Goal: Task Accomplishment & Management: Complete application form

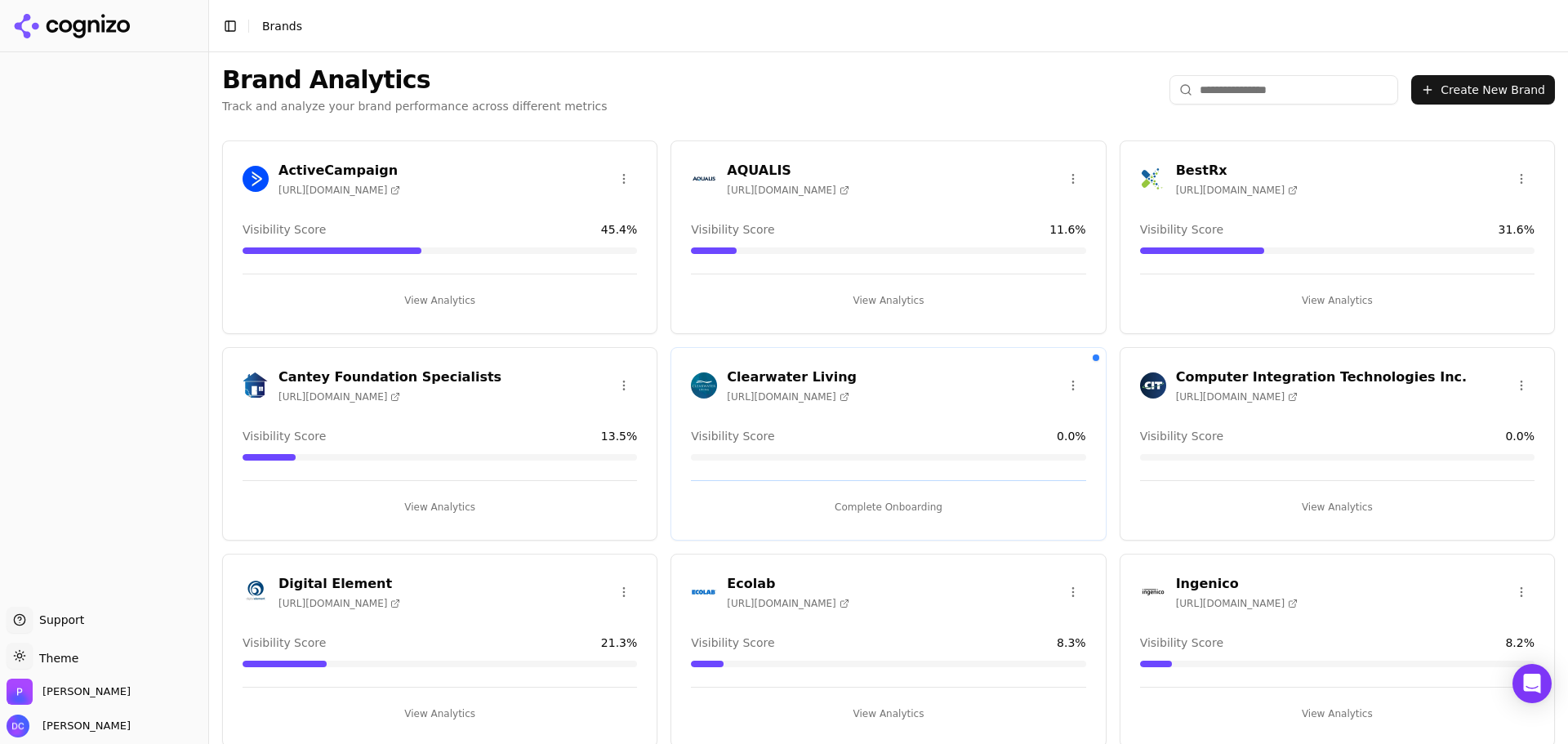
click at [1483, 85] on button "Create New Brand" at bounding box center [1483, 90] width 144 height 29
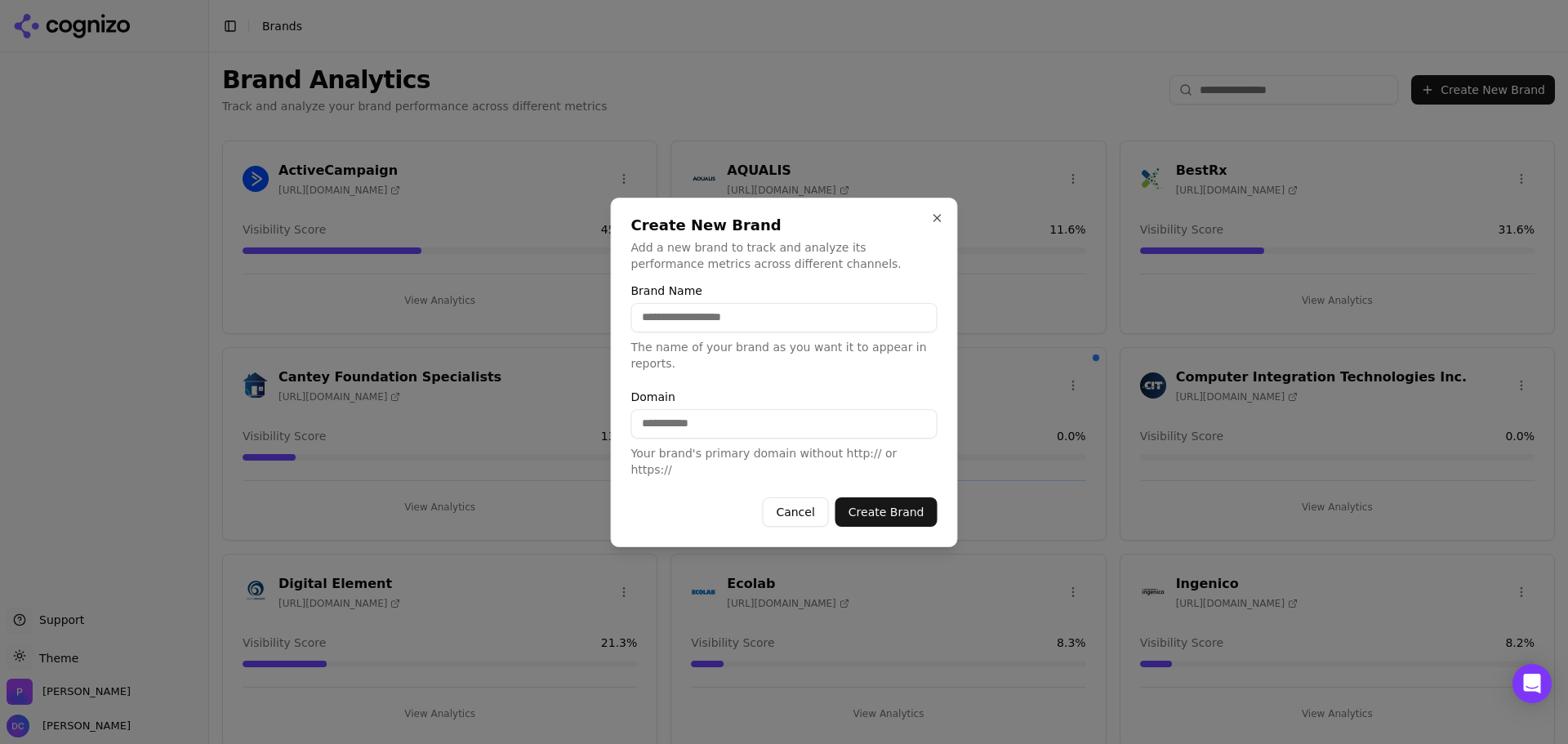
click at [685, 333] on input "Brand Name" at bounding box center [785, 318] width 307 height 29
click at [756, 333] on input "Brand Name" at bounding box center [785, 318] width 307 height 29
type input "**********"
click at [711, 424] on input "Domain" at bounding box center [785, 424] width 307 height 29
paste input "**********"
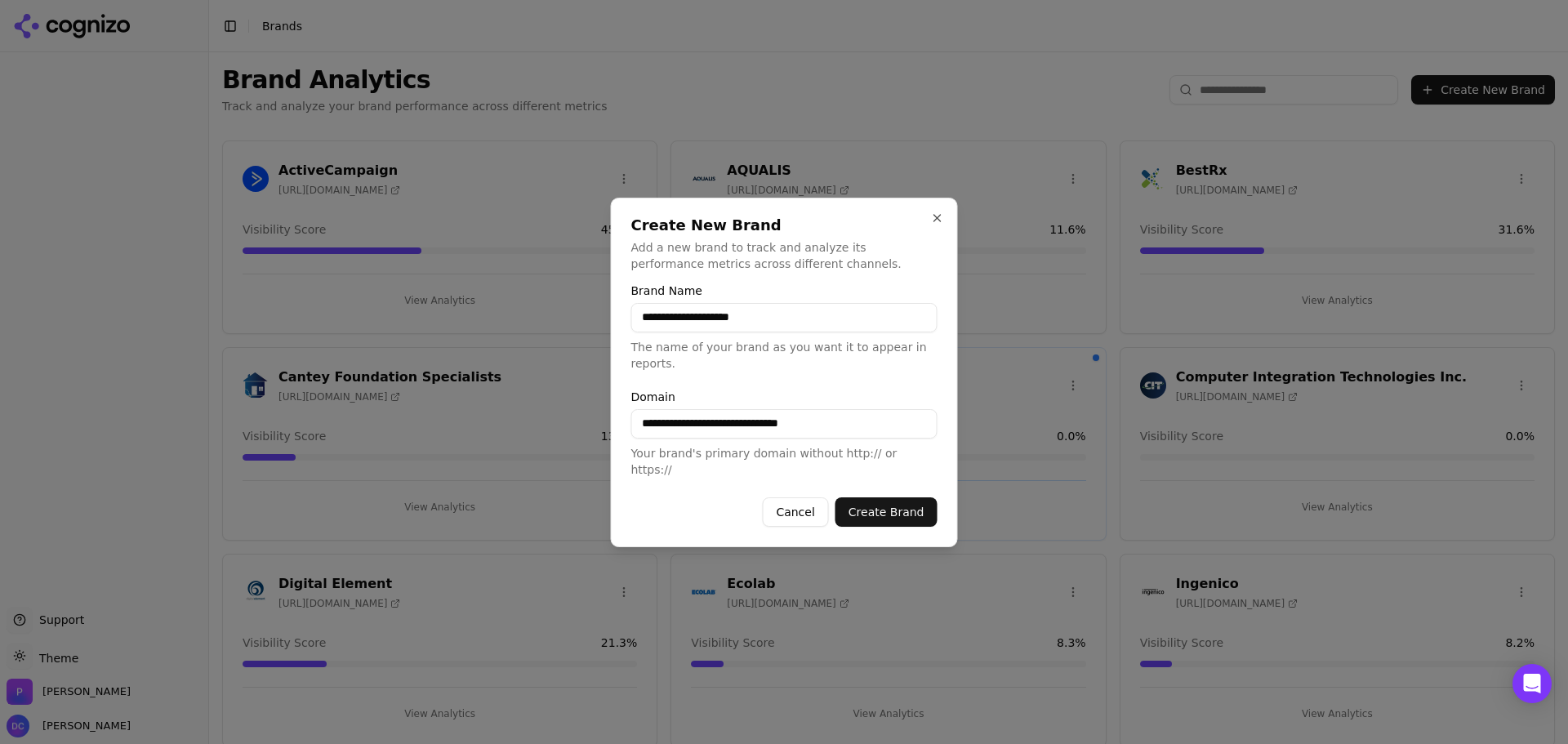
drag, startPoint x: 705, startPoint y: 424, endPoint x: 620, endPoint y: 423, distance: 85.0
click at [620, 423] on div "**********" at bounding box center [784, 372] width 347 height 350
click at [823, 419] on input "**********" at bounding box center [785, 424] width 307 height 29
click at [886, 498] on button "Create Brand" at bounding box center [886, 513] width 102 height 29
type input "**********"
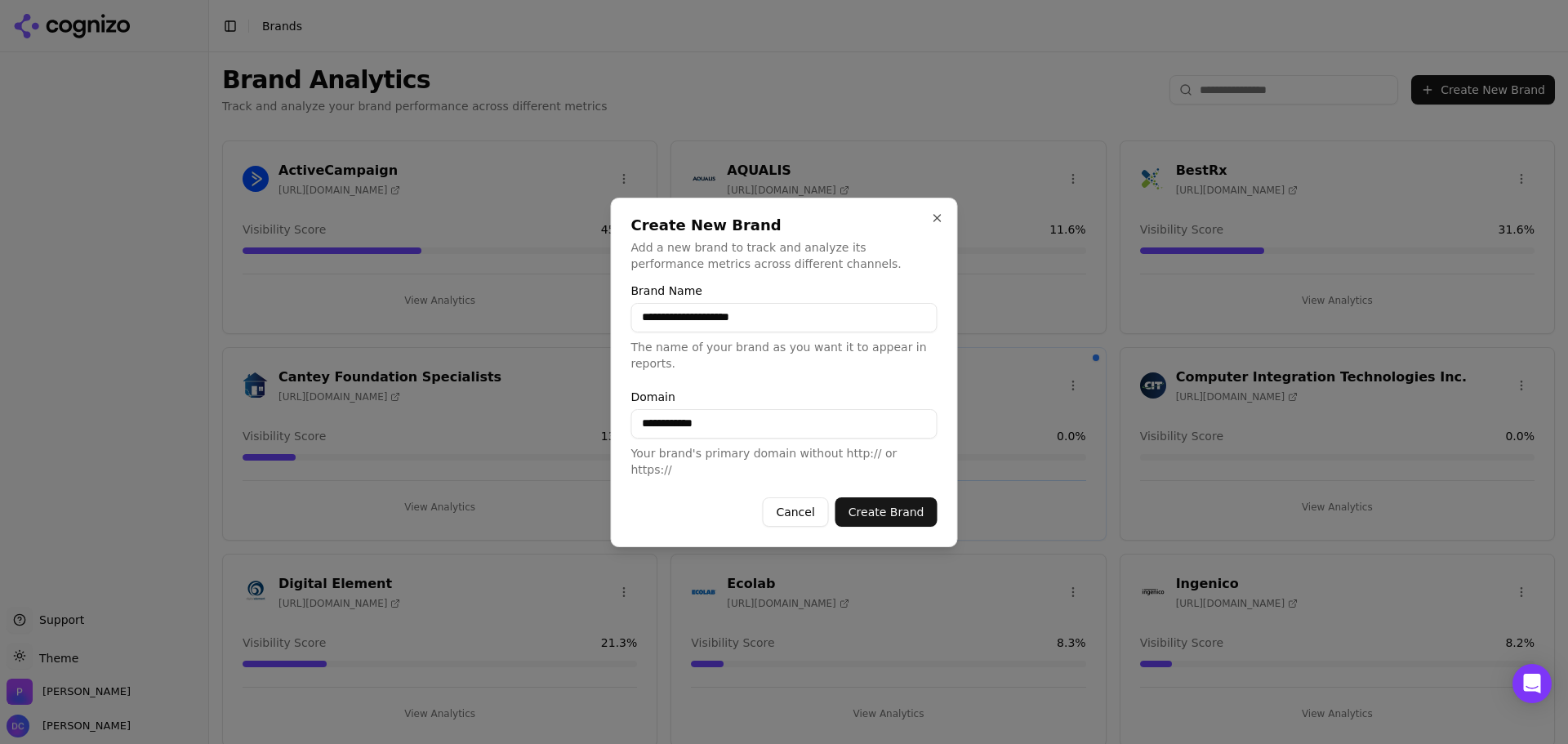
click at [913, 502] on button "Create Brand" at bounding box center [886, 513] width 102 height 29
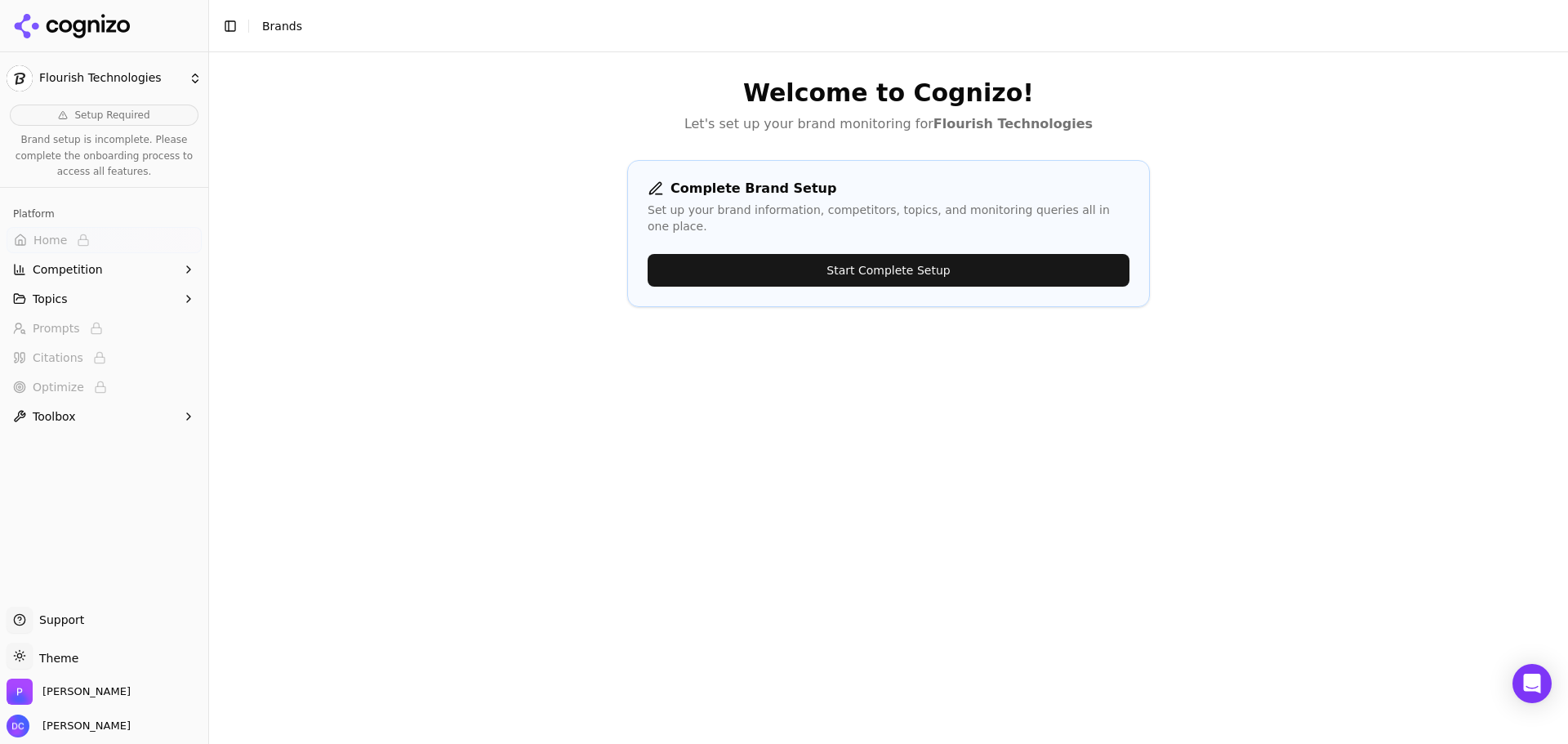
click at [883, 254] on button "Start Complete Setup" at bounding box center [888, 271] width 482 height 33
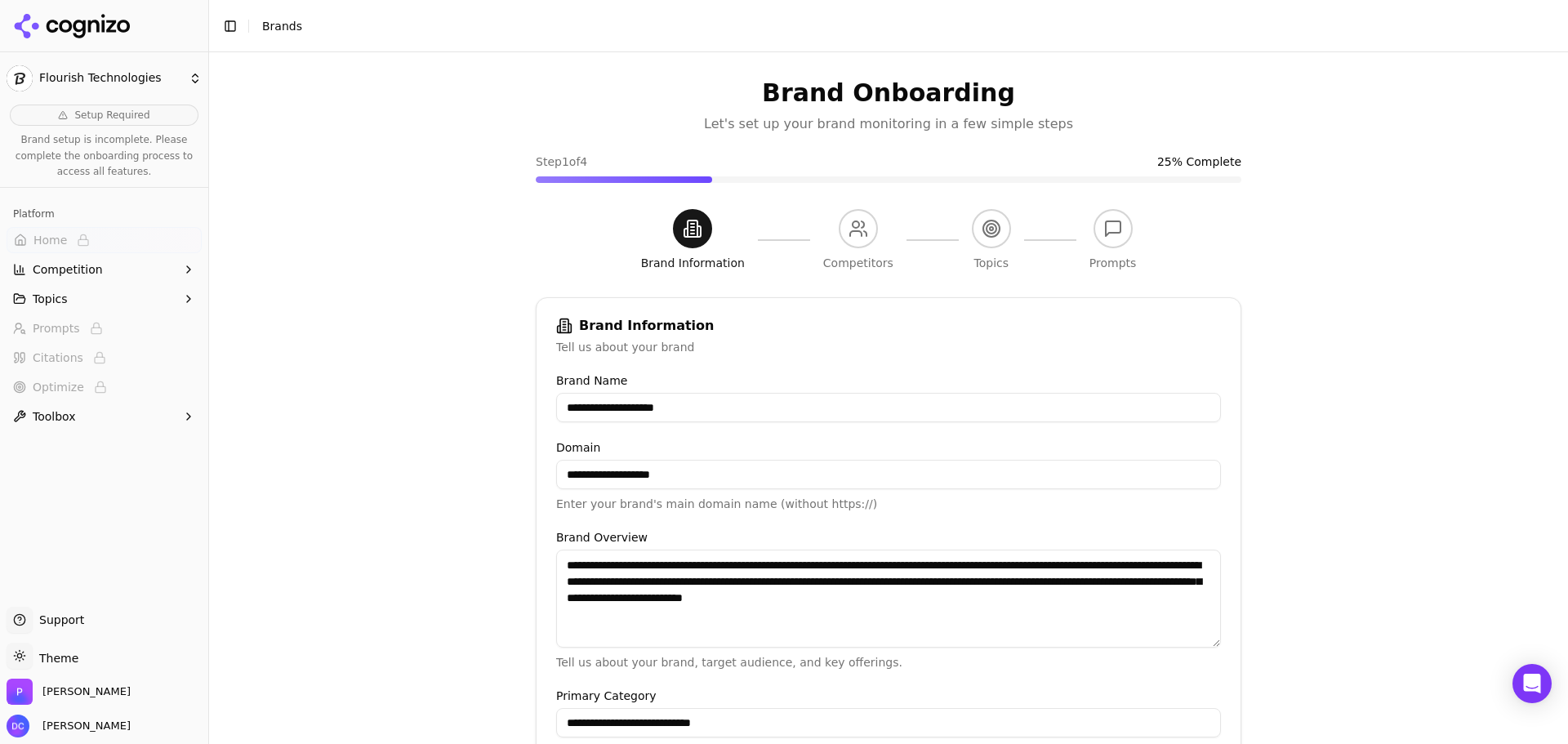
scroll to position [311, 0]
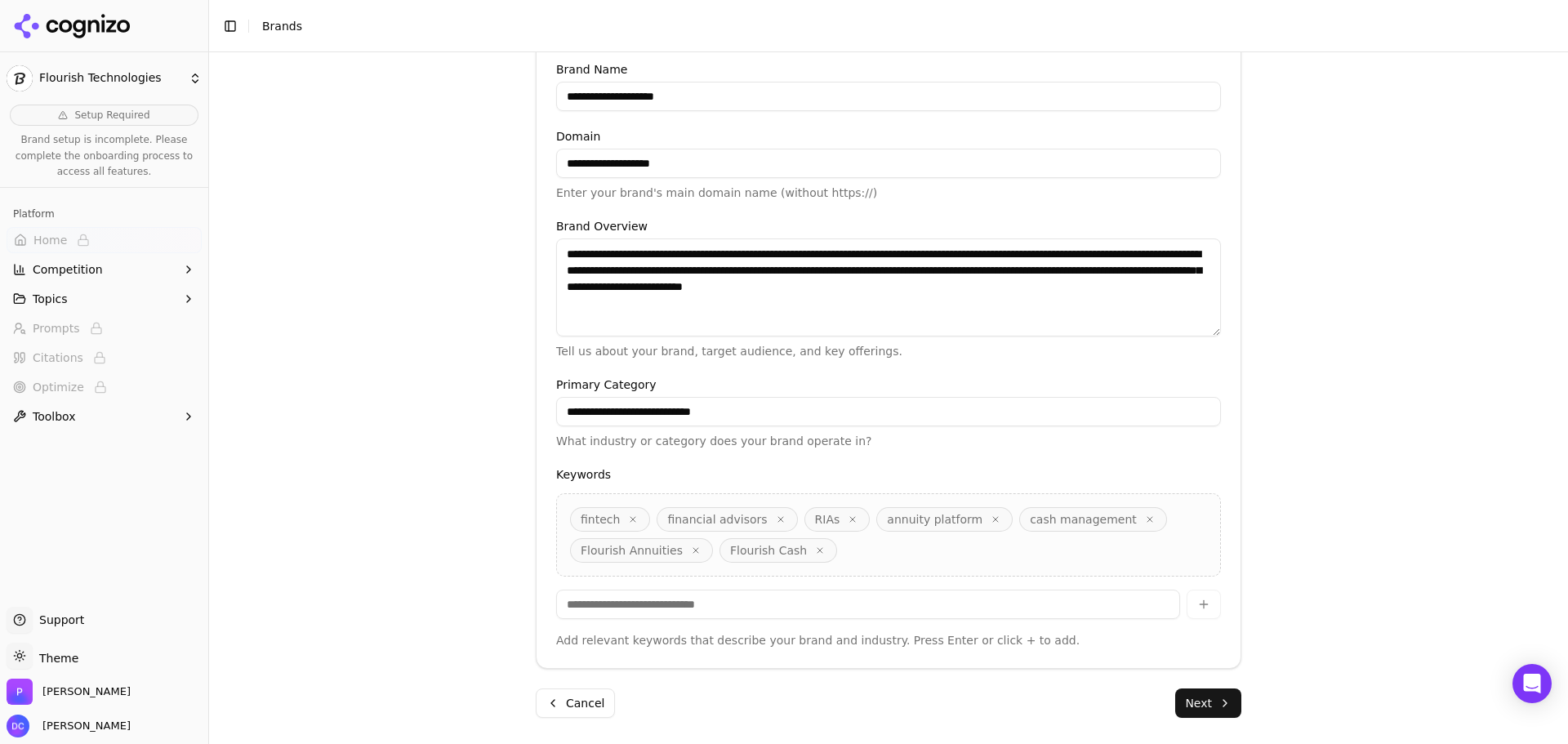
click at [1215, 700] on button "Next" at bounding box center [1208, 704] width 66 height 29
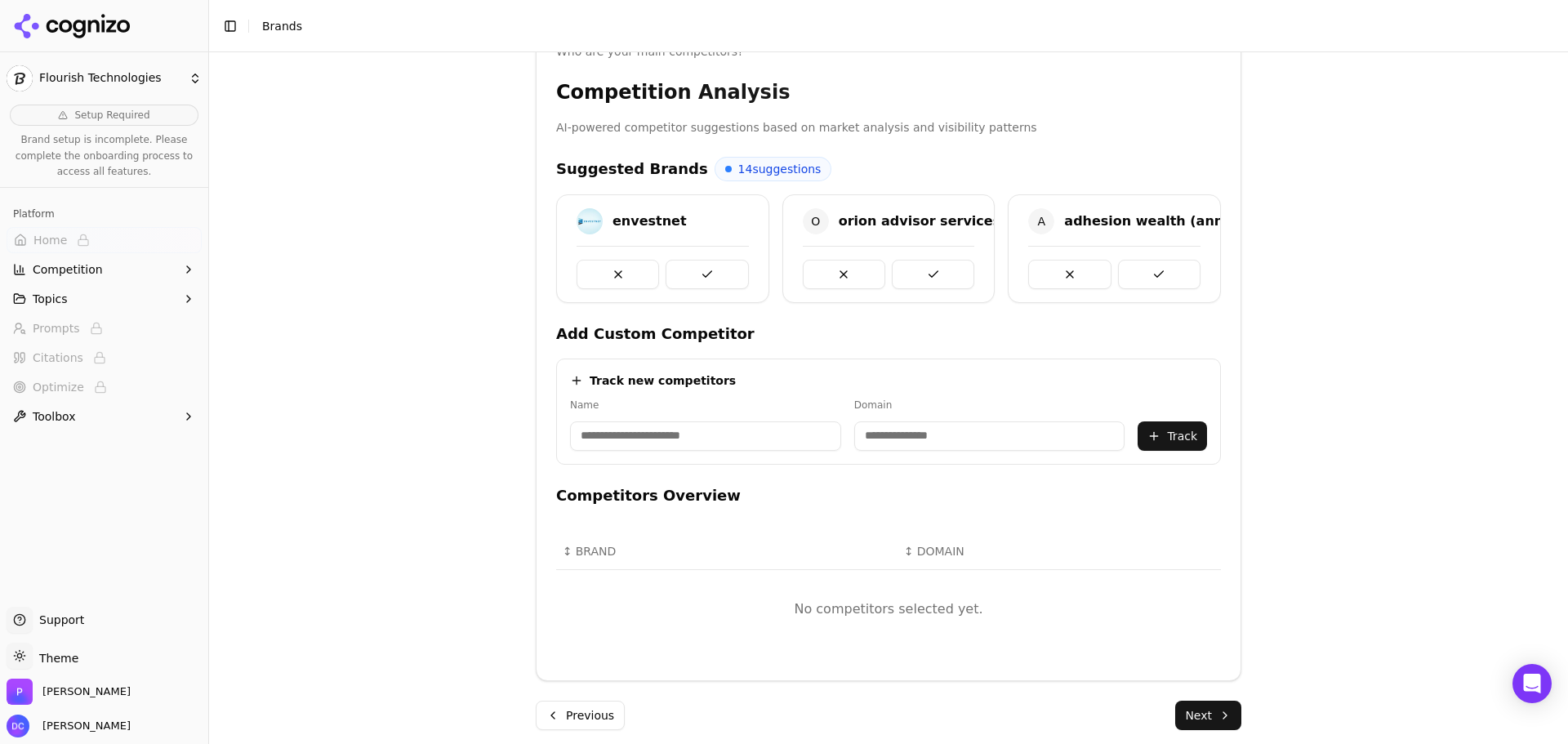
scroll to position [308, 0]
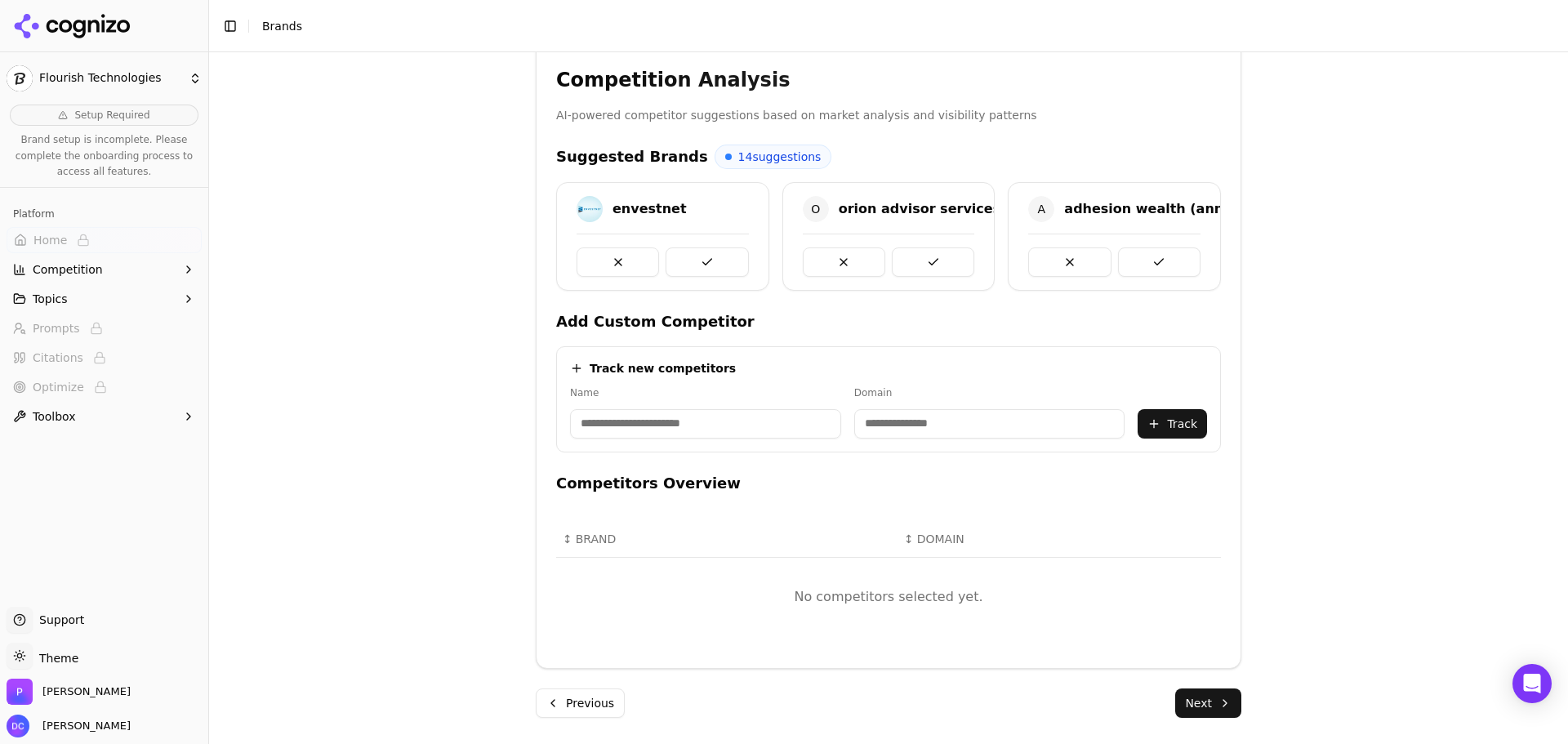
click at [1200, 712] on button "Next" at bounding box center [1208, 704] width 66 height 29
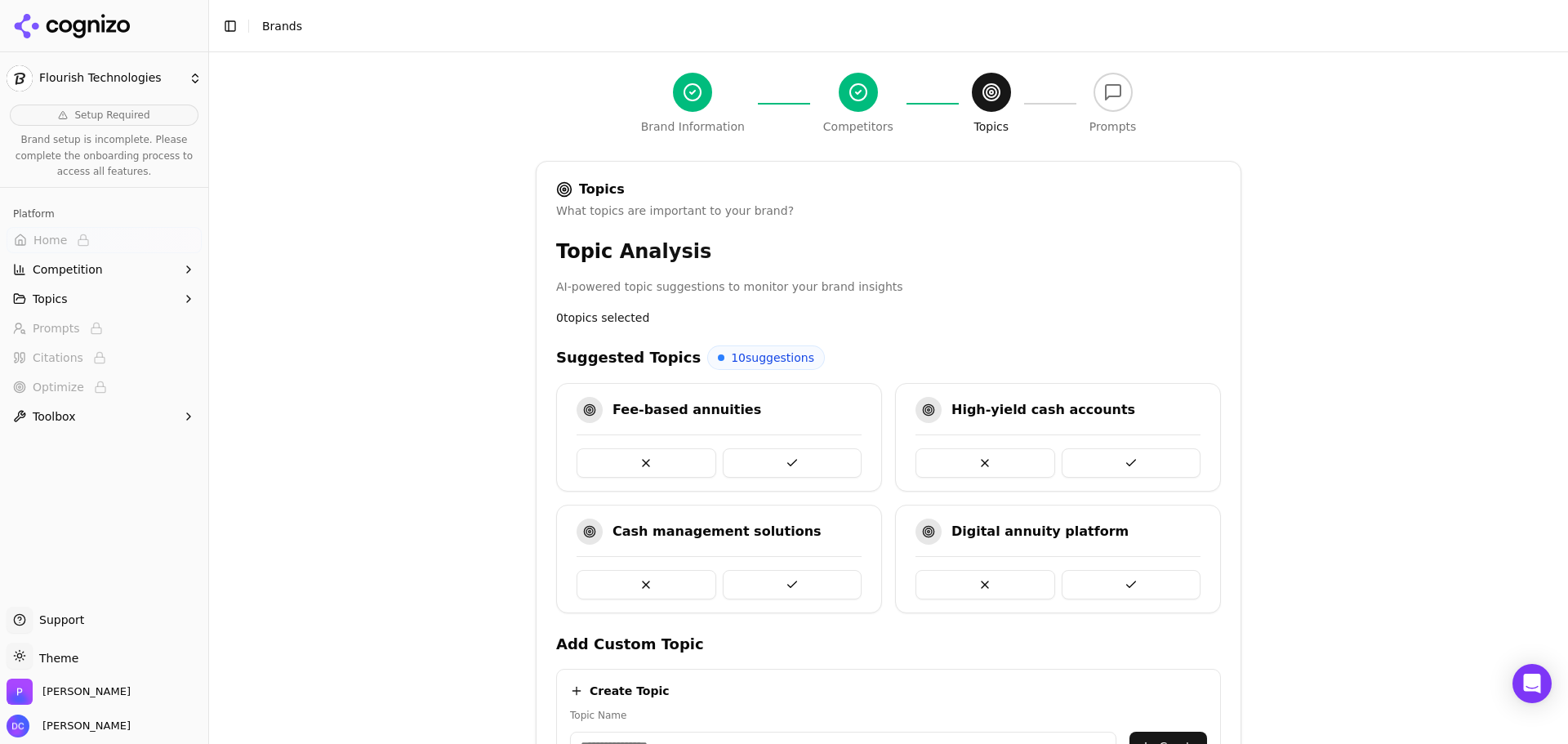
scroll to position [459, 0]
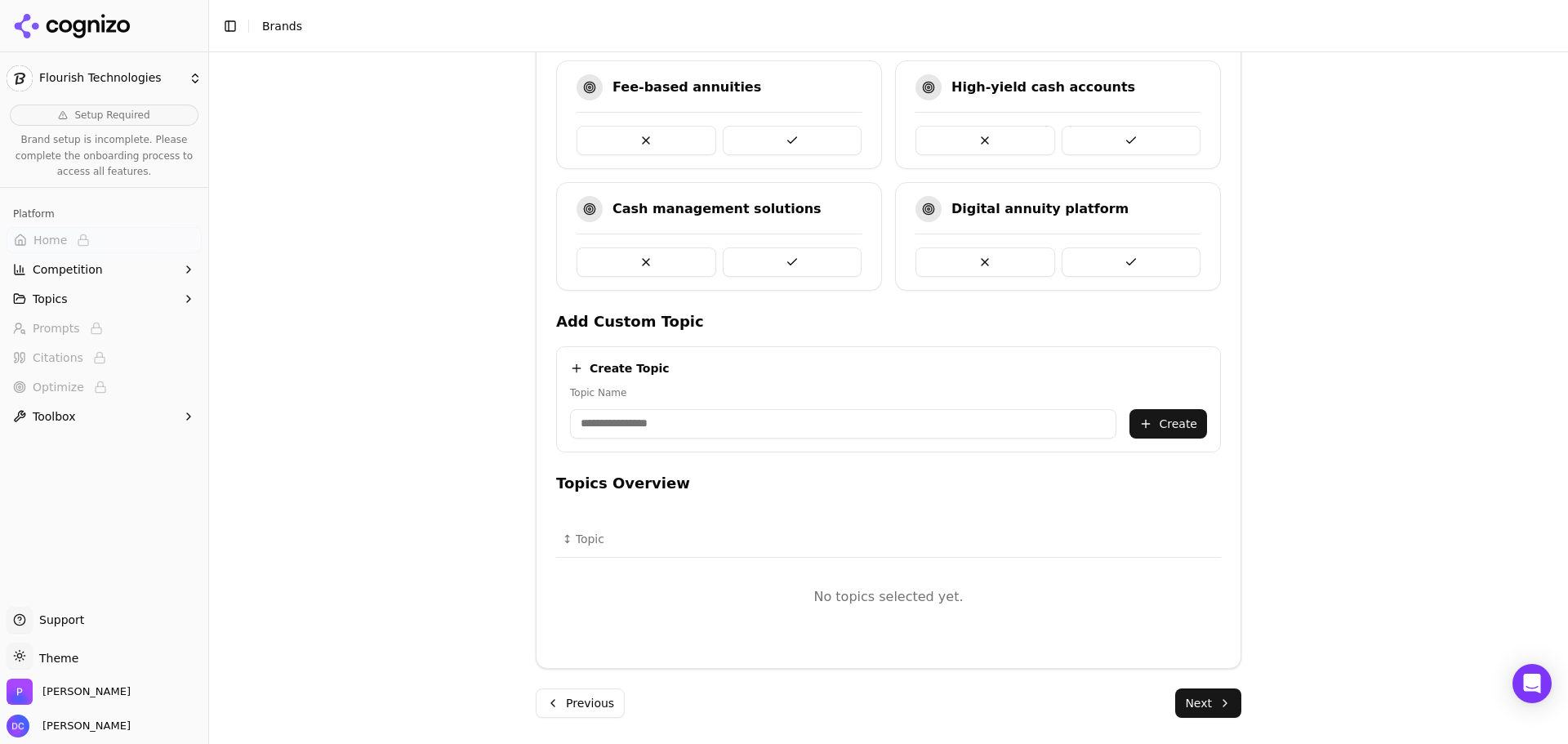
click at [571, 704] on button "Previous" at bounding box center [580, 704] width 89 height 29
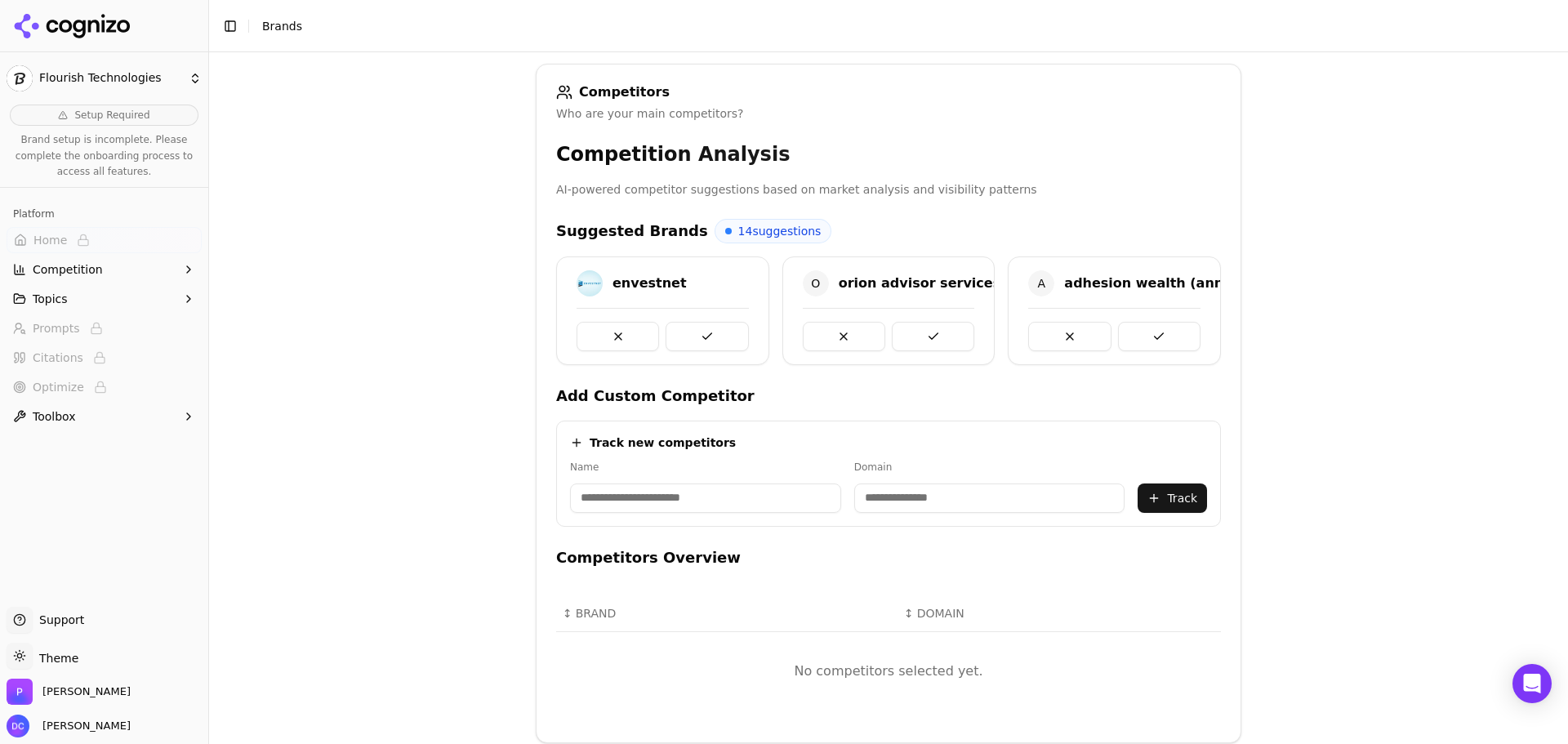
scroll to position [272, 0]
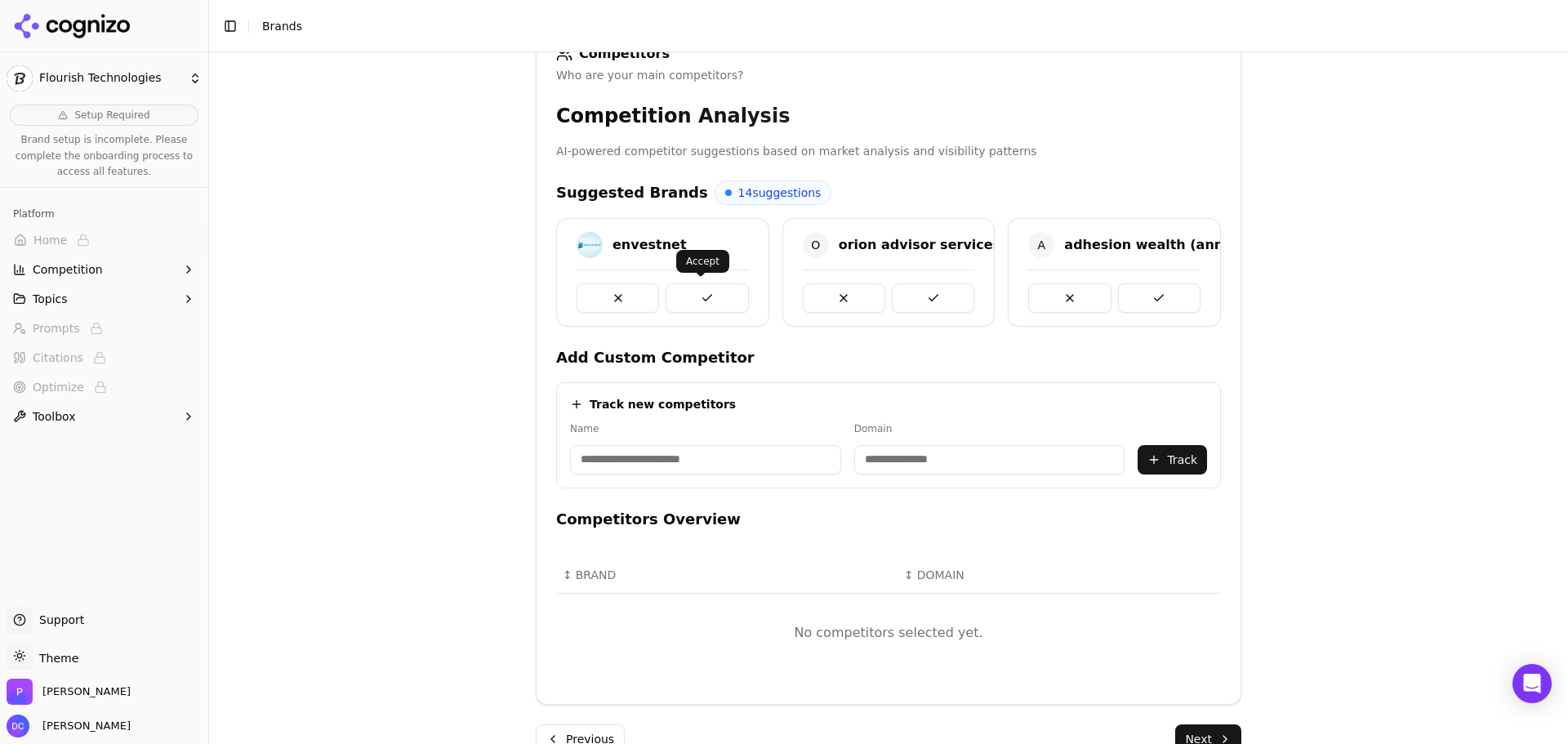
click at [708, 301] on button at bounding box center [707, 299] width 83 height 29
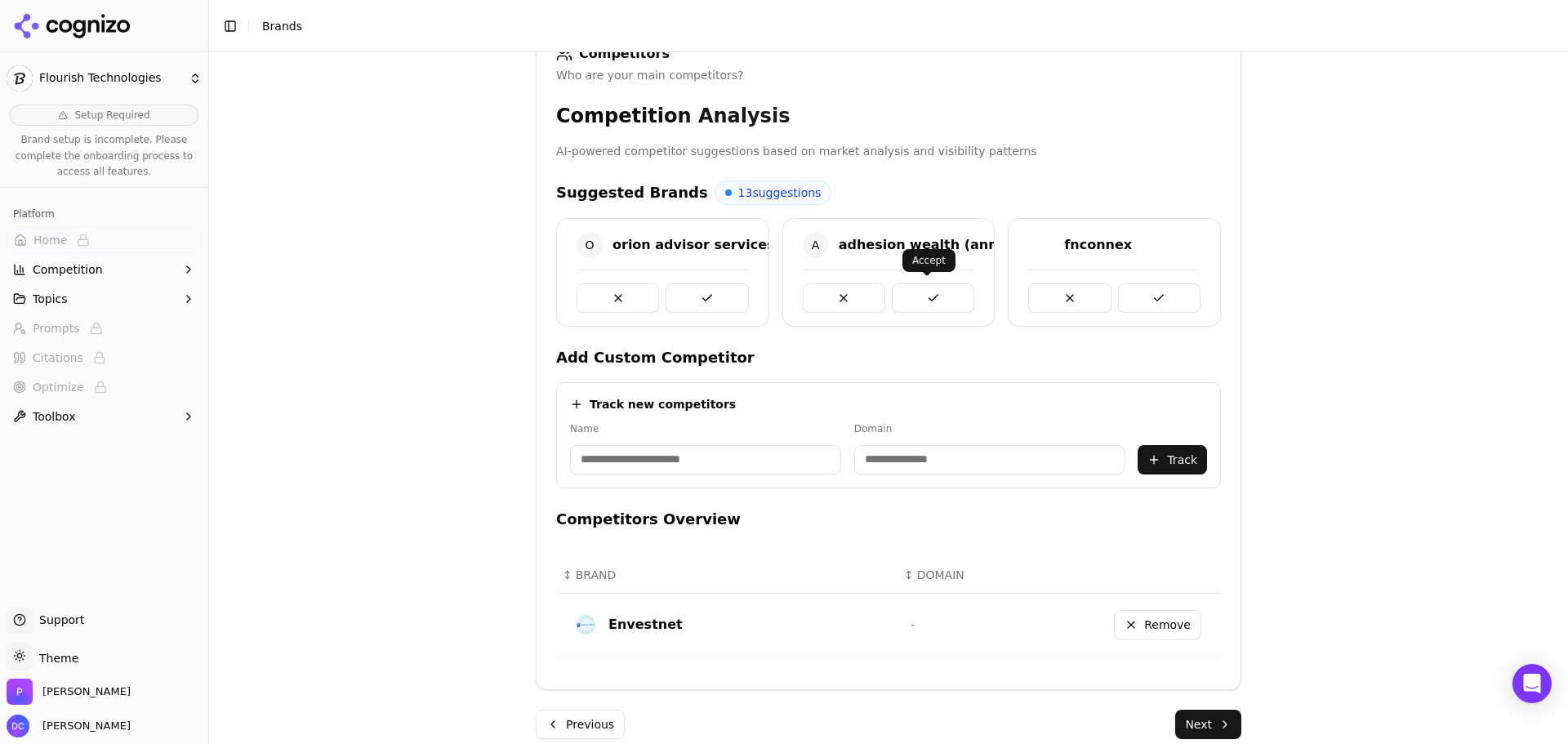
click at [919, 299] on button at bounding box center [933, 299] width 83 height 29
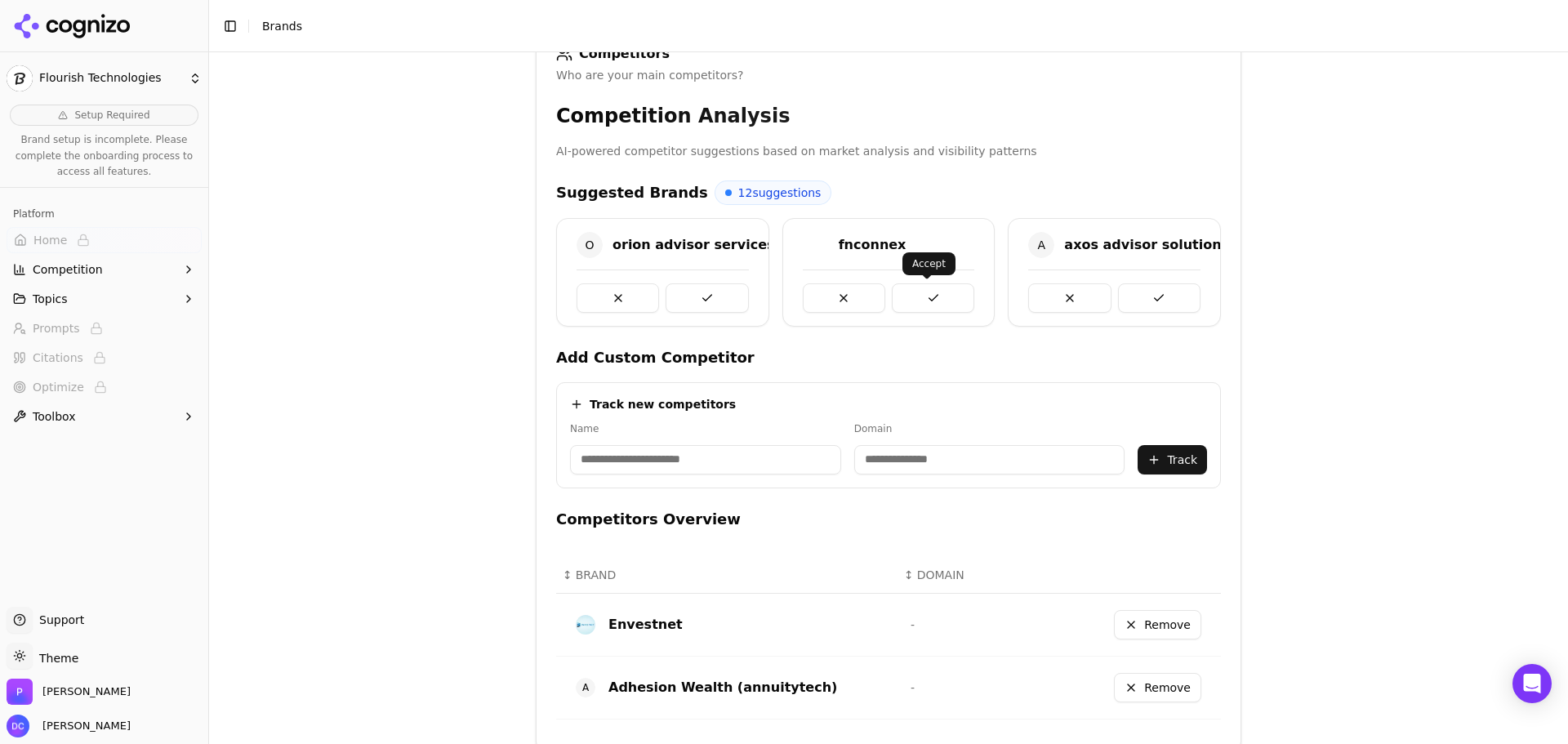
click at [1156, 292] on button at bounding box center [1159, 299] width 83 height 29
click at [701, 292] on button at bounding box center [707, 299] width 83 height 29
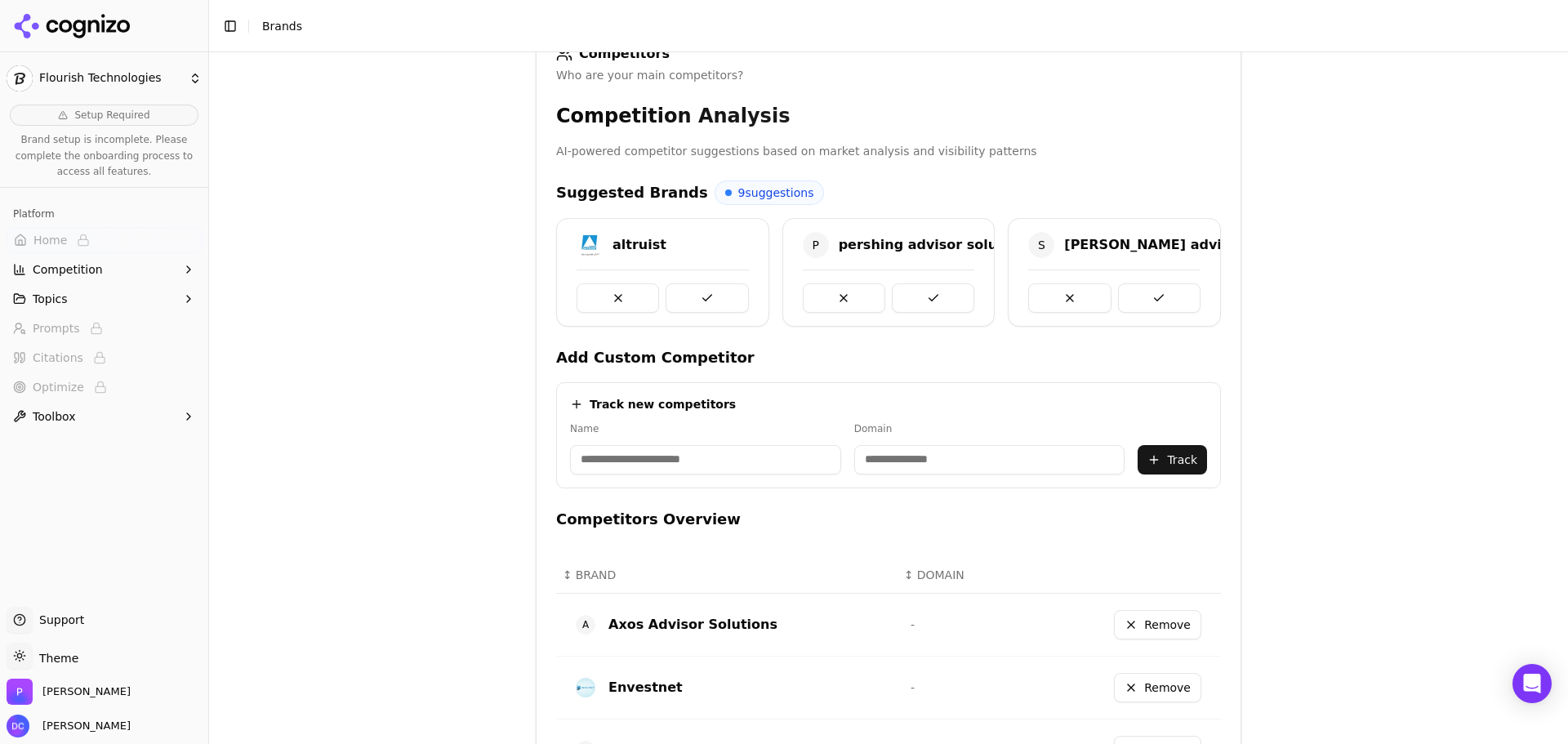
click at [701, 292] on button at bounding box center [707, 299] width 83 height 29
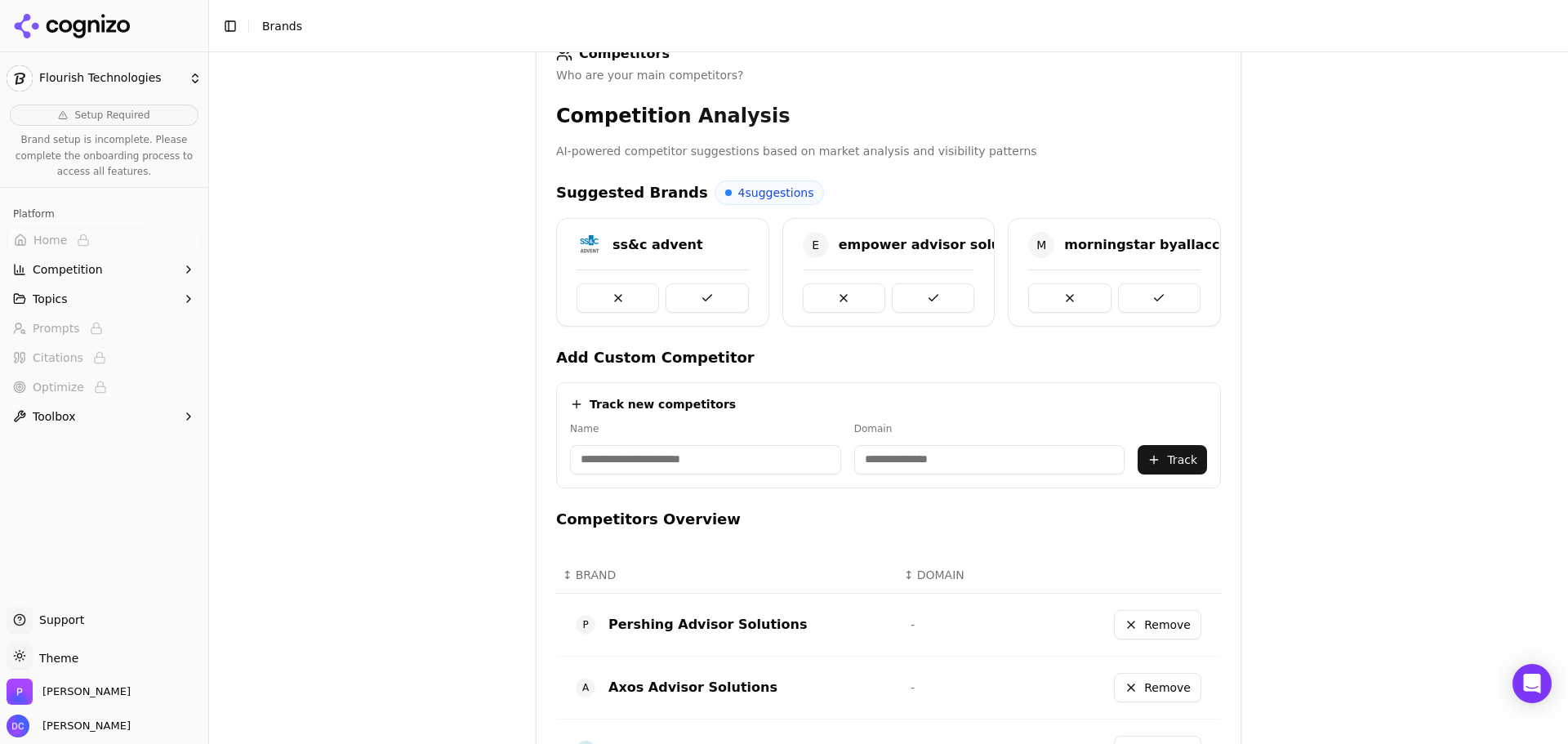
click at [701, 292] on button at bounding box center [707, 299] width 83 height 29
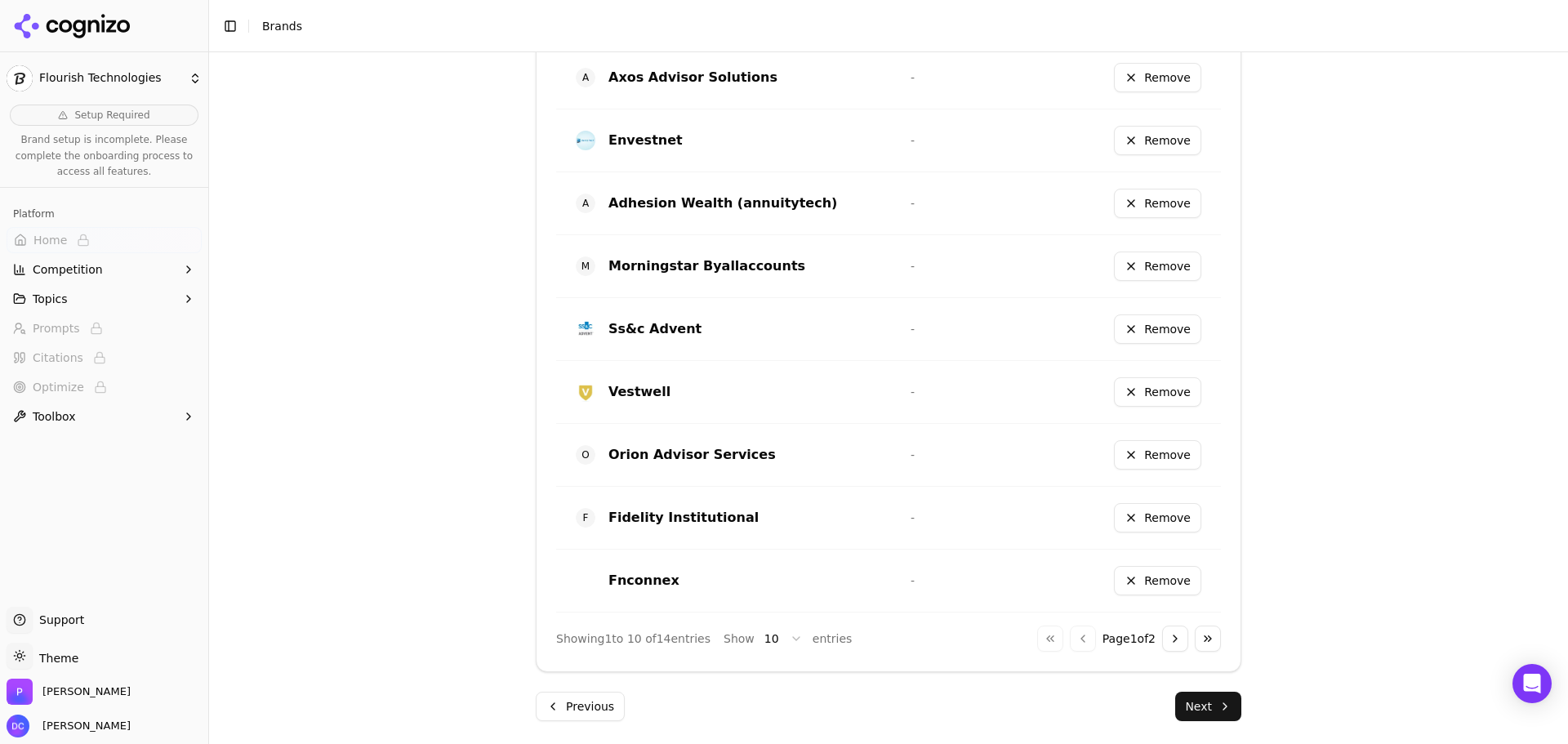
scroll to position [903, 0]
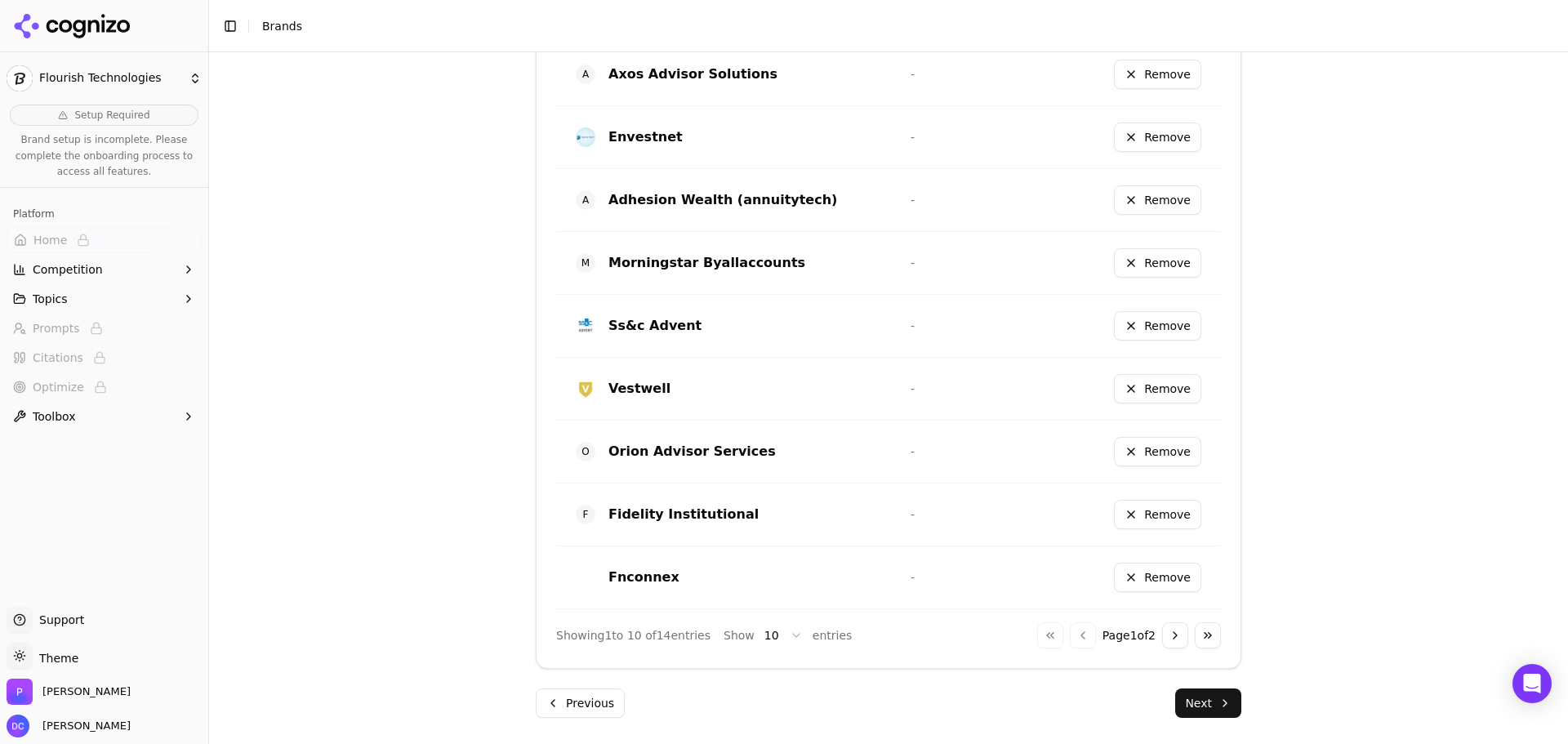
click at [1223, 701] on button "Next" at bounding box center [1208, 704] width 66 height 29
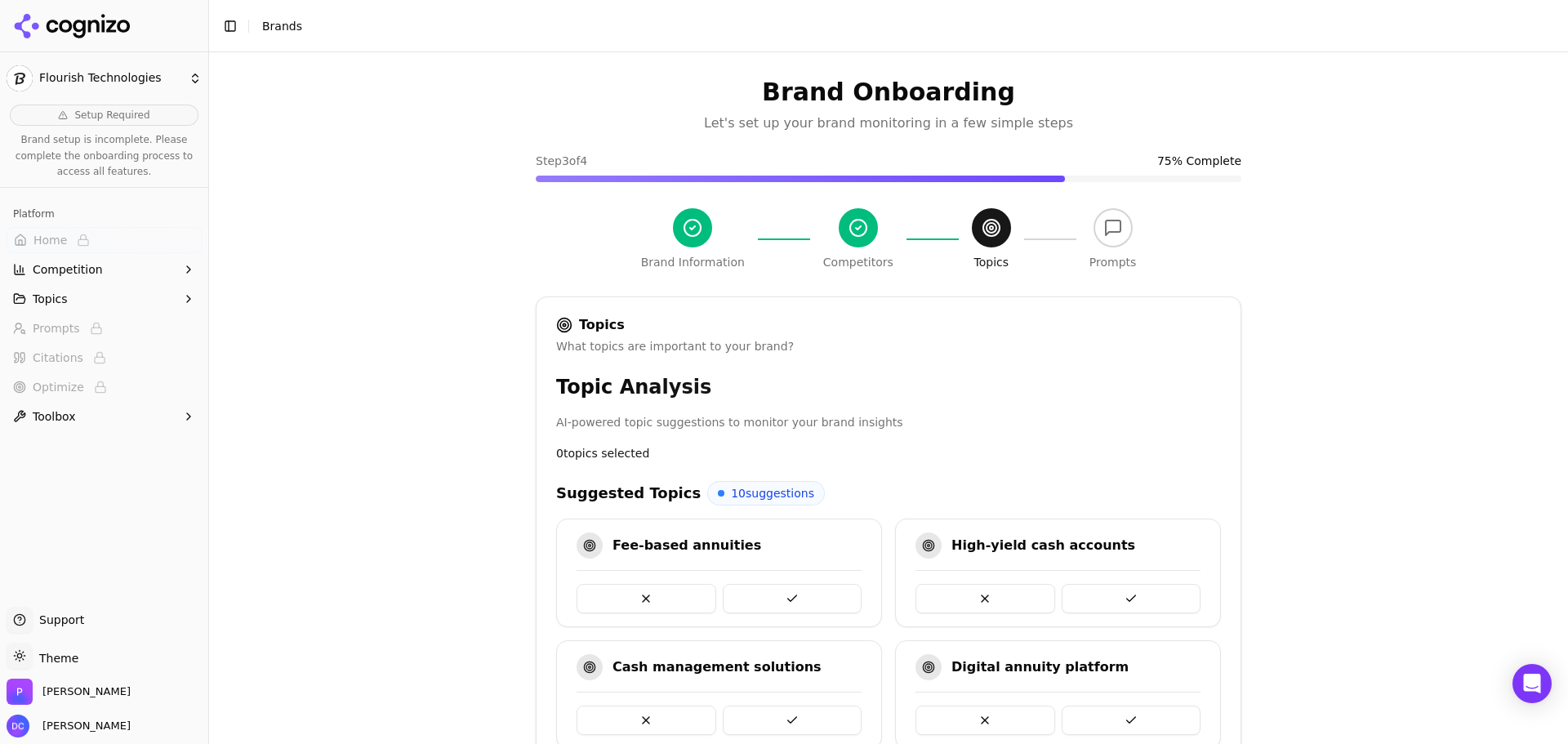
scroll to position [0, 0]
click at [785, 598] on button at bounding box center [792, 600] width 140 height 29
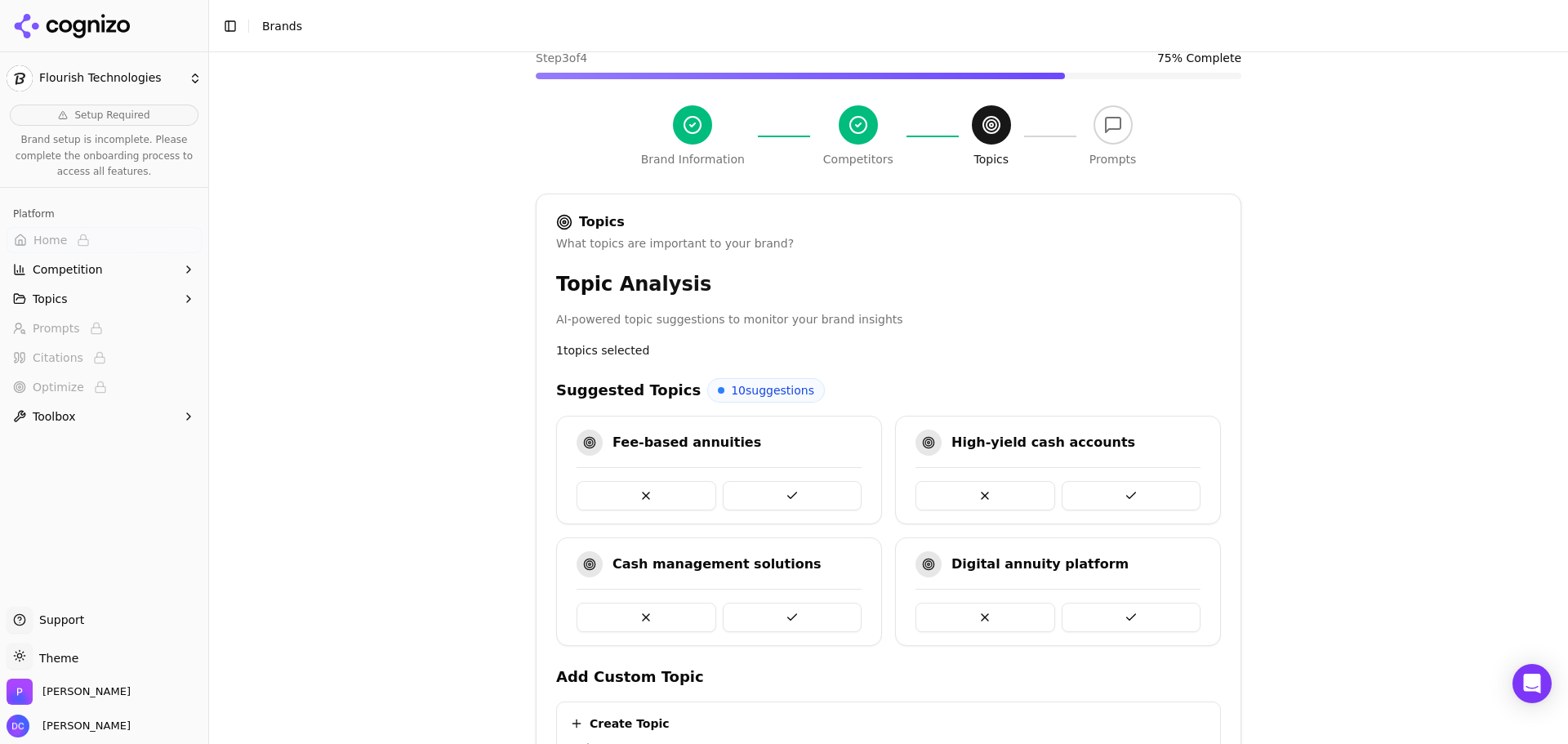
scroll to position [137, 0]
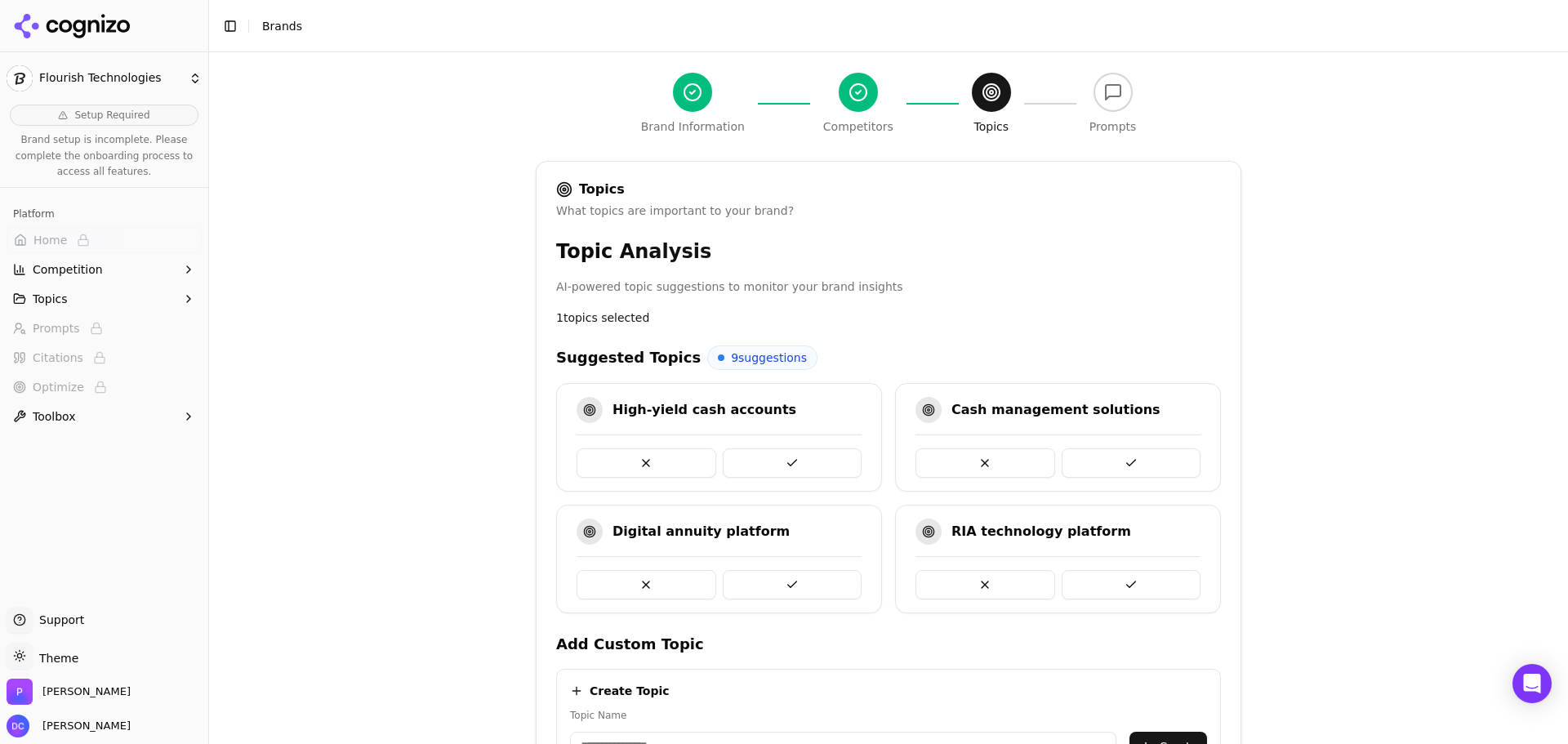
click at [789, 457] on button at bounding box center [792, 463] width 140 height 29
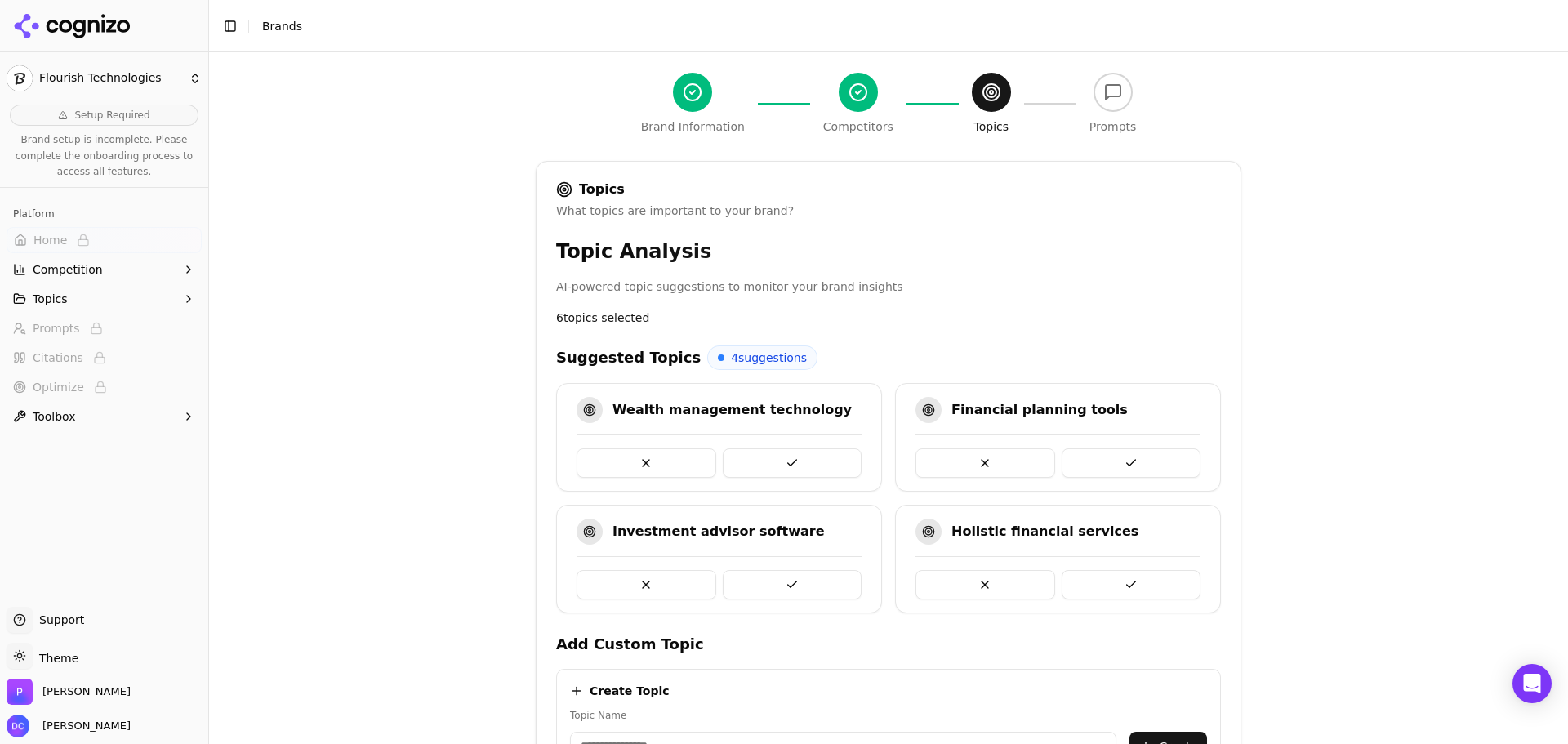
click at [789, 457] on button at bounding box center [792, 463] width 140 height 29
click at [1061, 457] on button at bounding box center [1131, 463] width 140 height 29
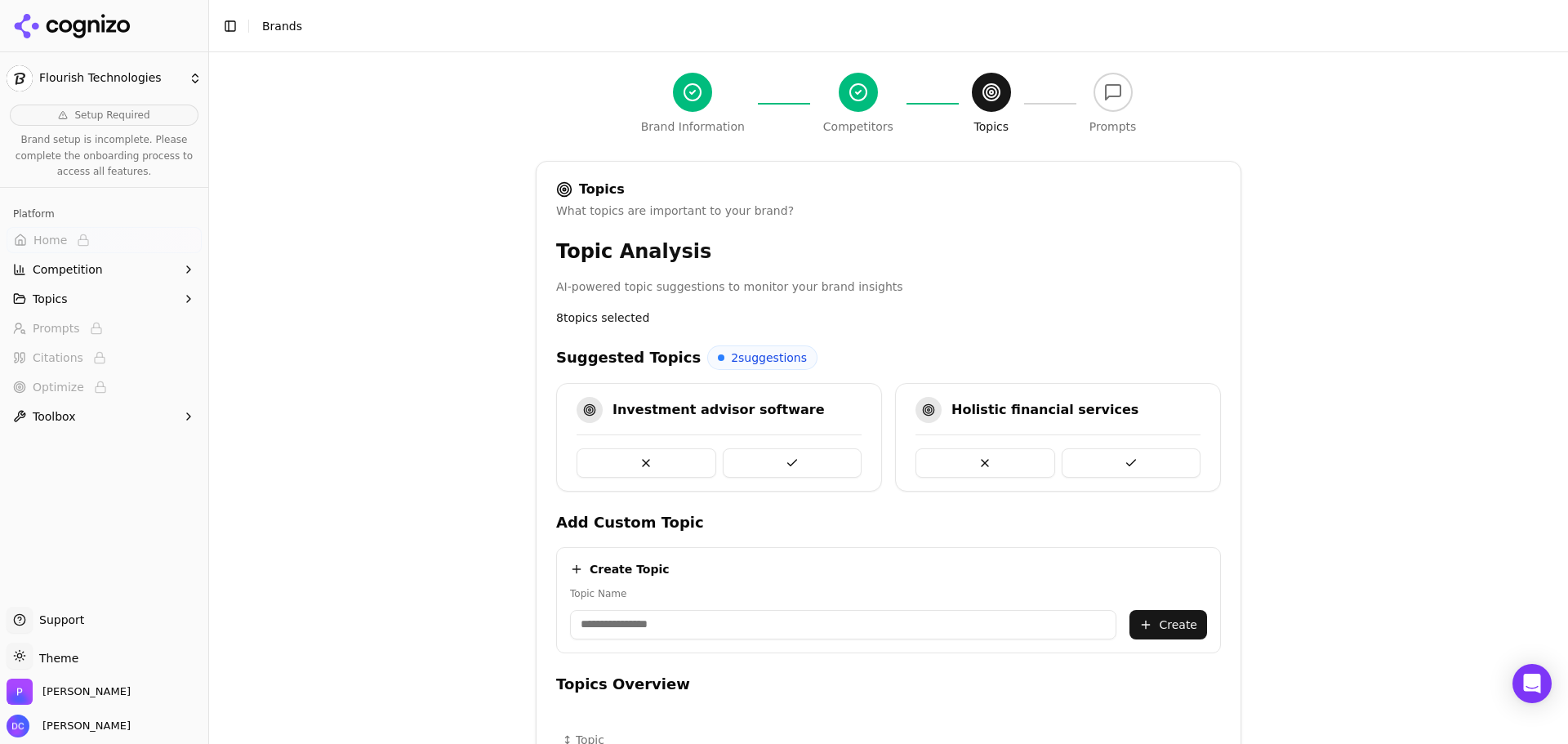
click at [789, 457] on button at bounding box center [792, 463] width 140 height 29
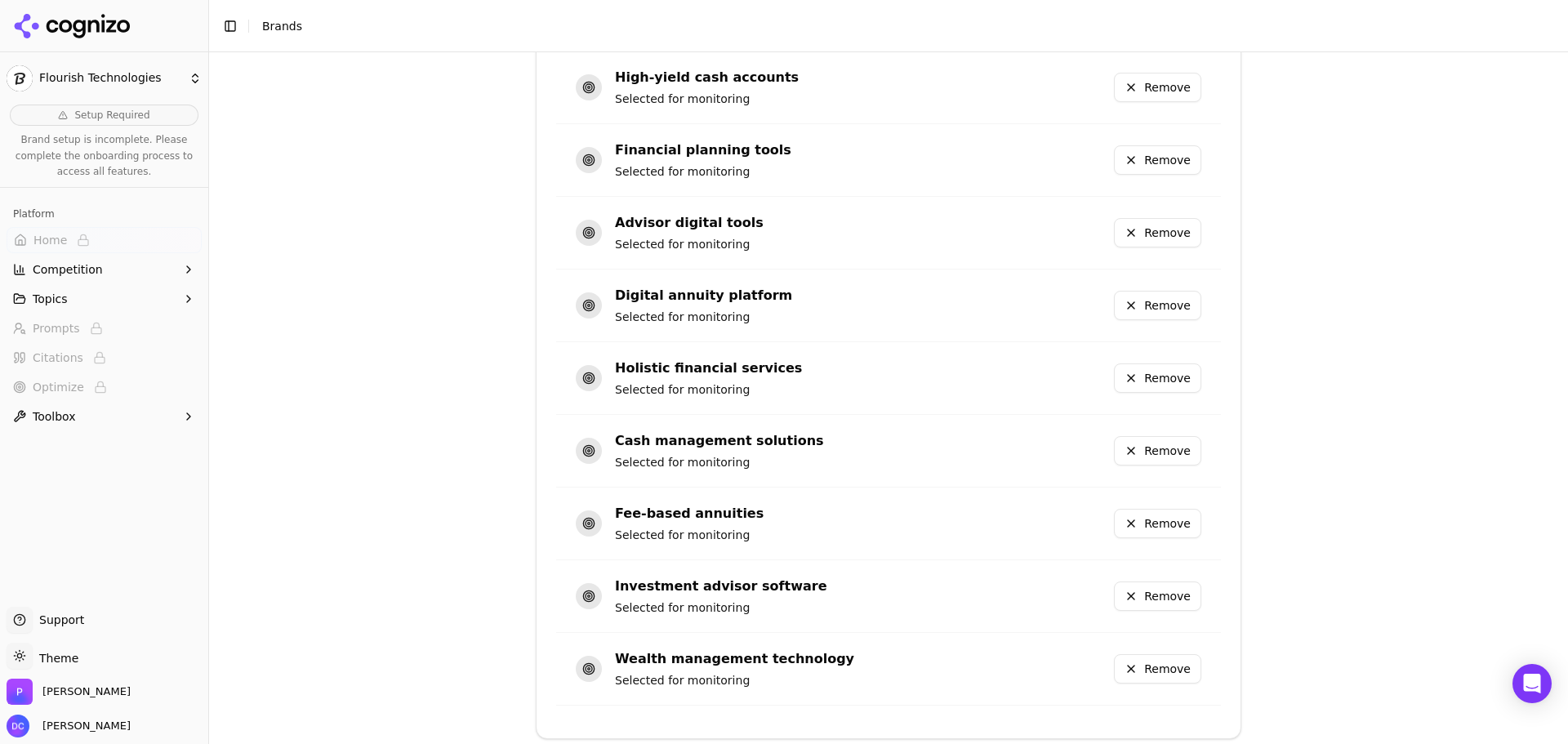
scroll to position [1004, 0]
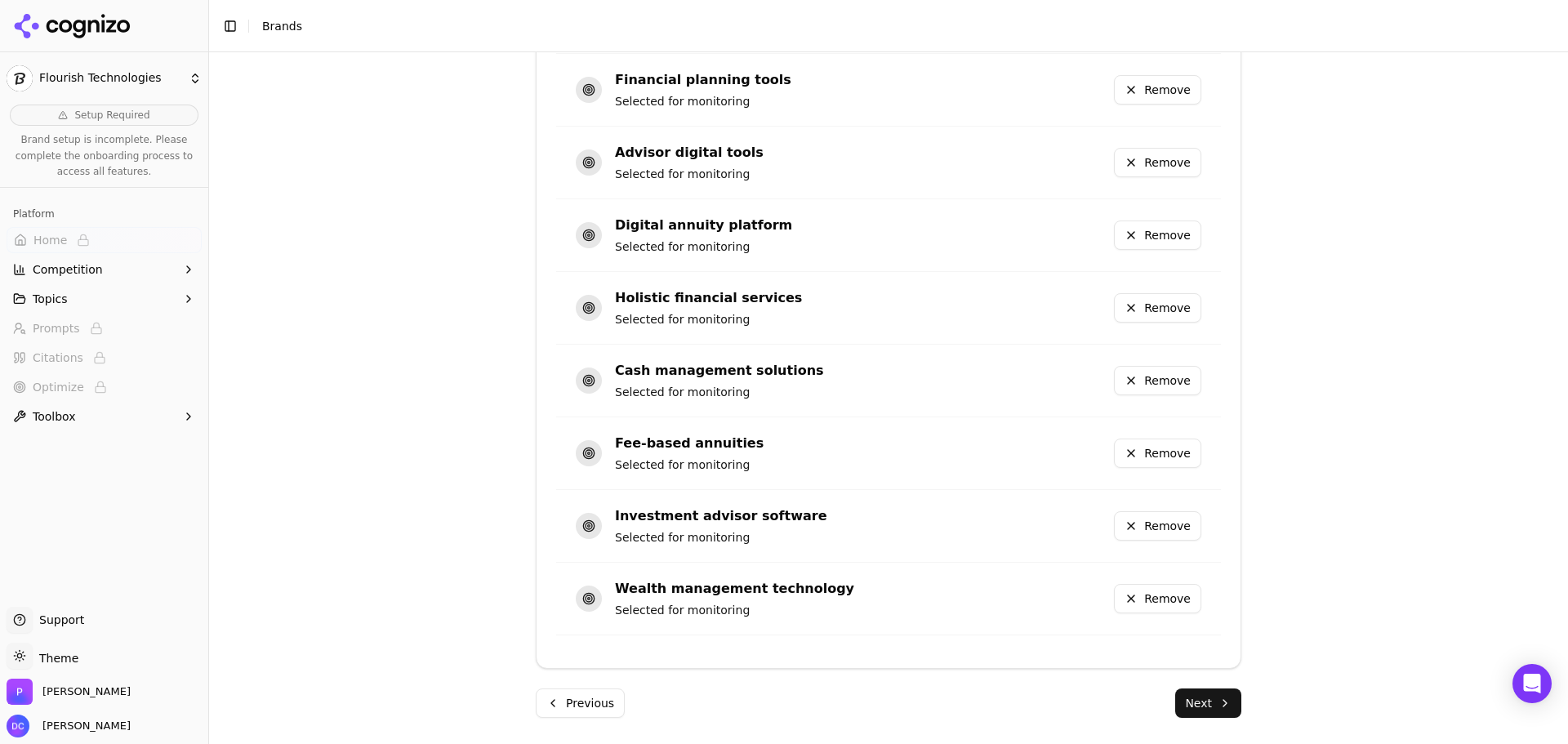
click at [1203, 699] on button "Next" at bounding box center [1208, 704] width 66 height 29
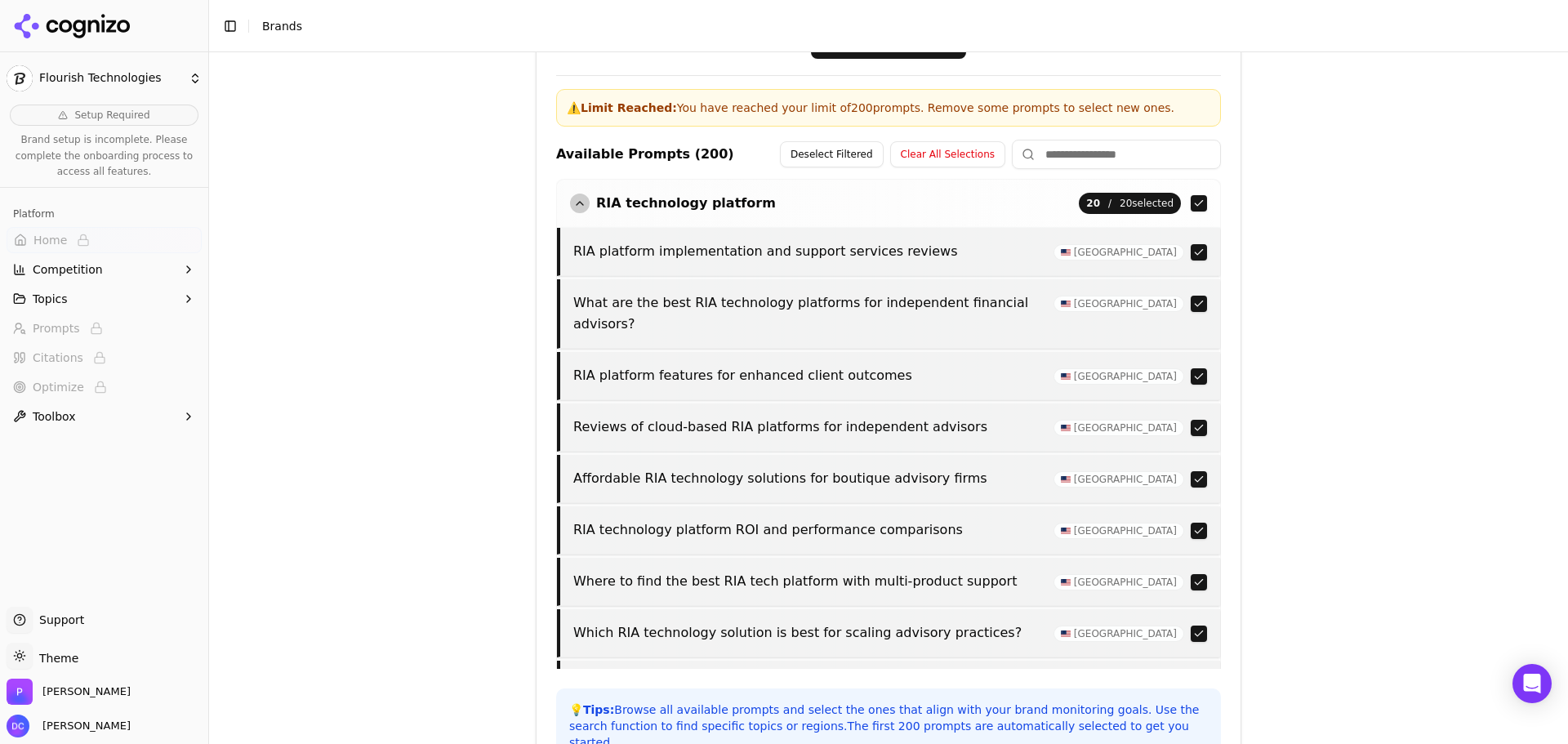
scroll to position [627, 0]
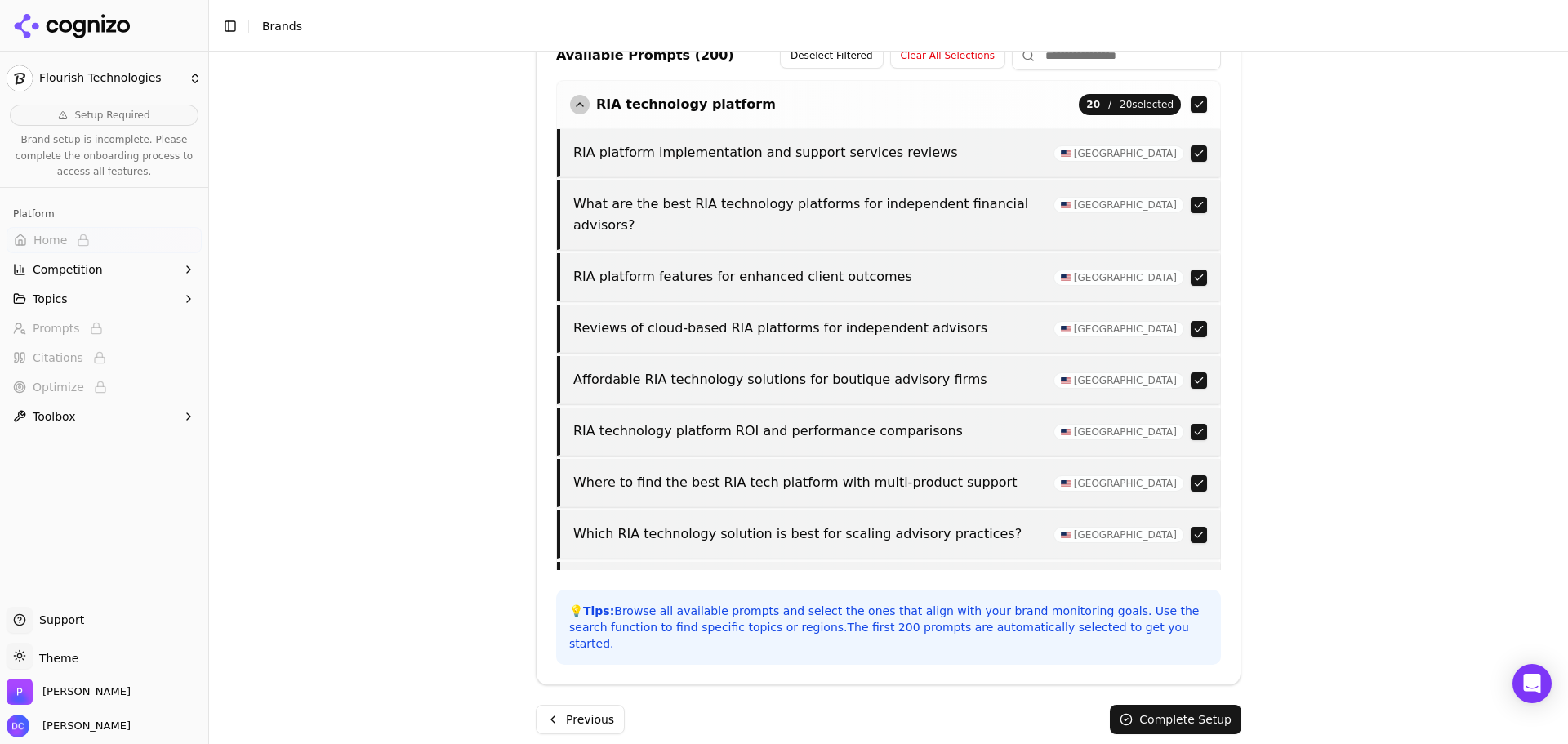
click at [1175, 708] on button "Complete Setup" at bounding box center [1175, 720] width 131 height 29
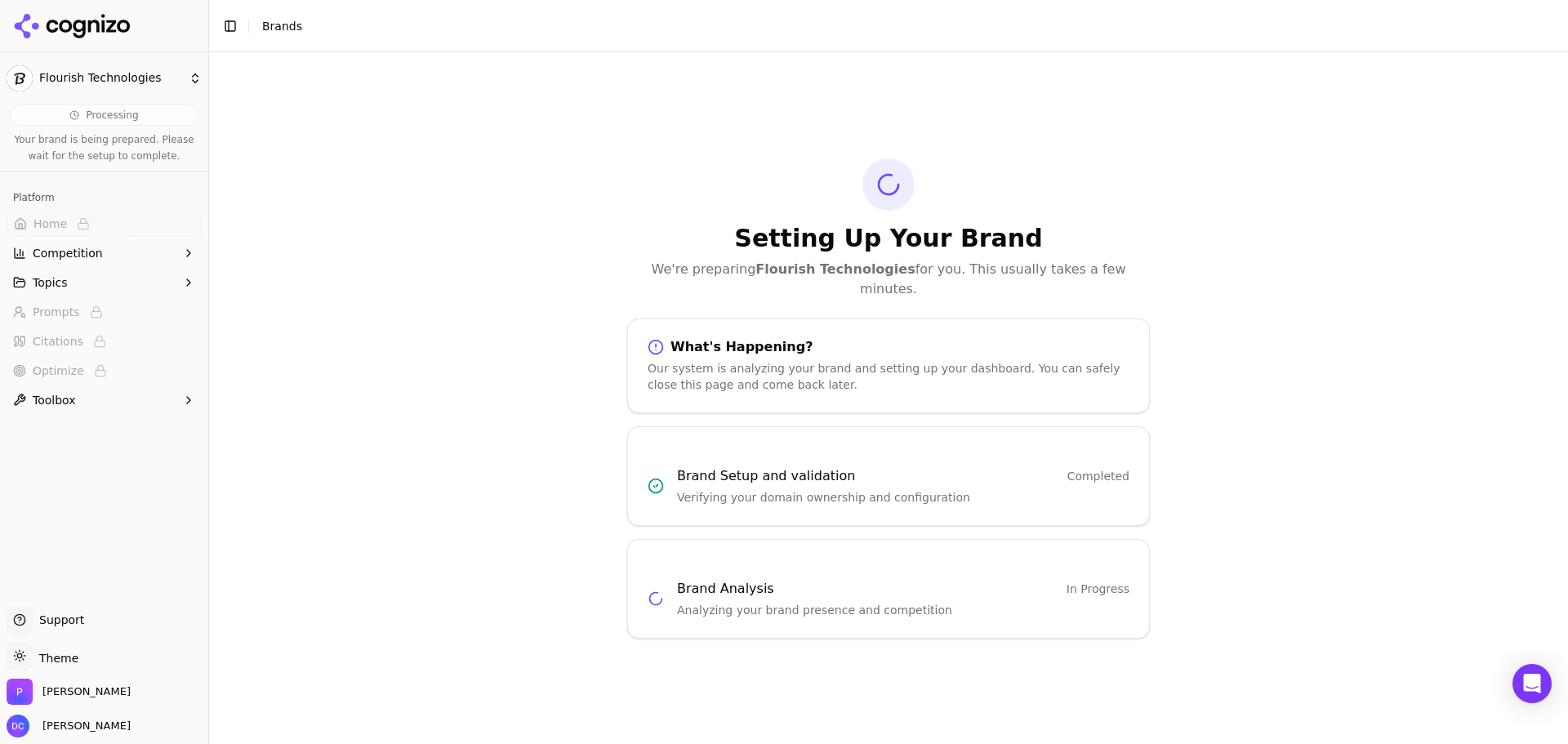
scroll to position [0, 0]
